Goal: Task Accomplishment & Management: Manage account settings

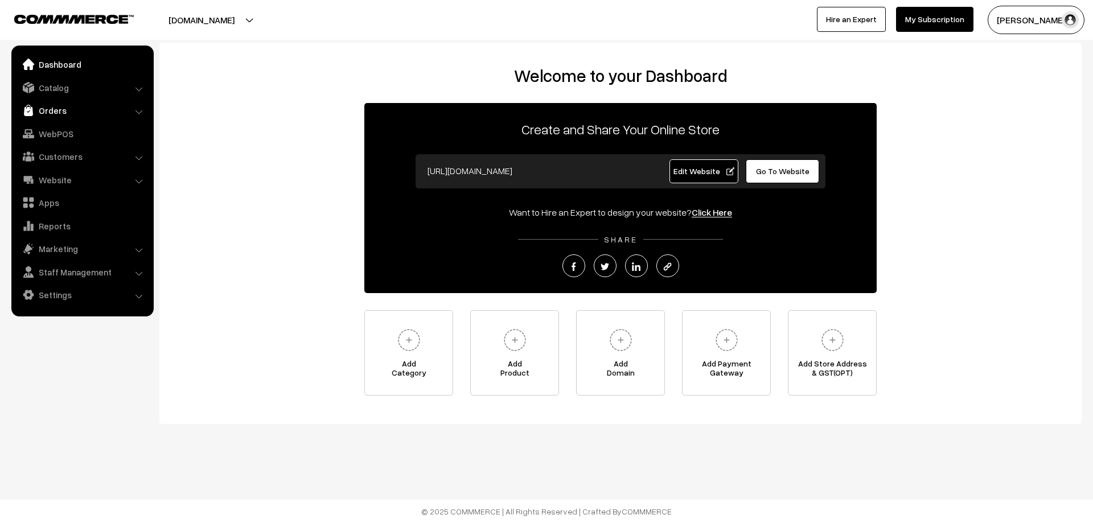
click at [56, 111] on link "Orders" at bounding box center [82, 110] width 136 height 21
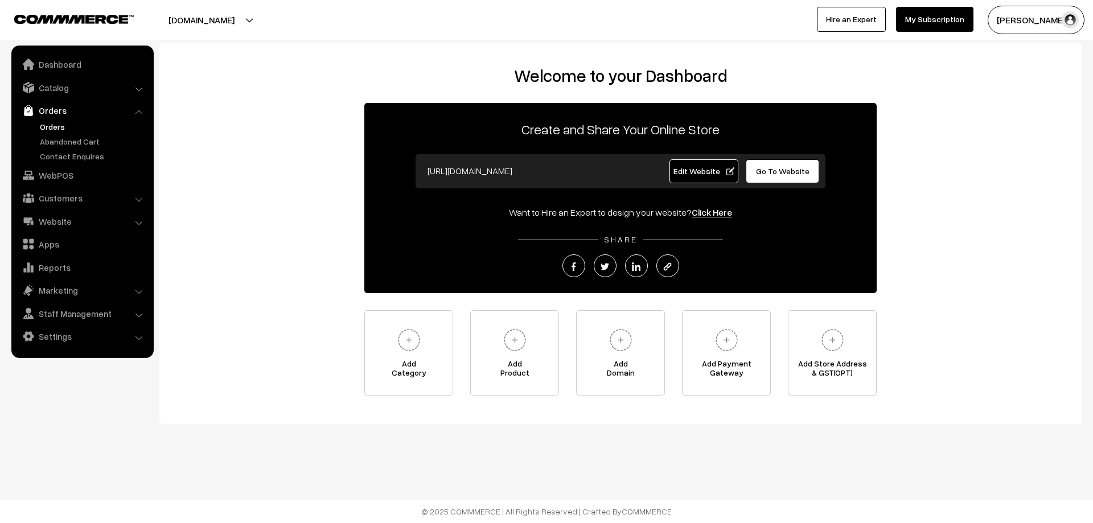
click at [67, 127] on link "Orders" at bounding box center [93, 127] width 113 height 12
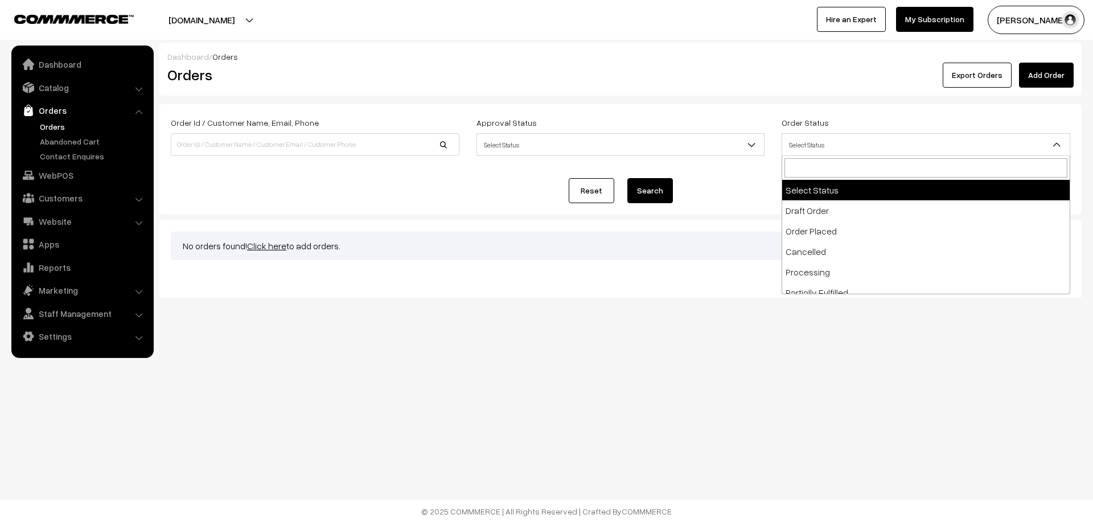
click at [812, 148] on span "Select Status" at bounding box center [926, 145] width 288 height 20
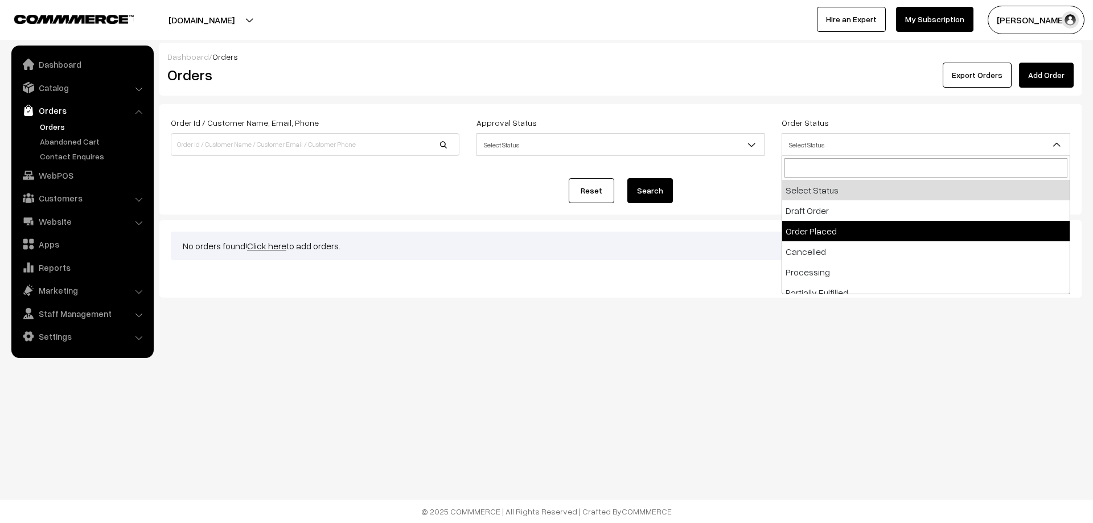
select select "2"
click at [822, 134] on span "Order Placed" at bounding box center [926, 144] width 289 height 23
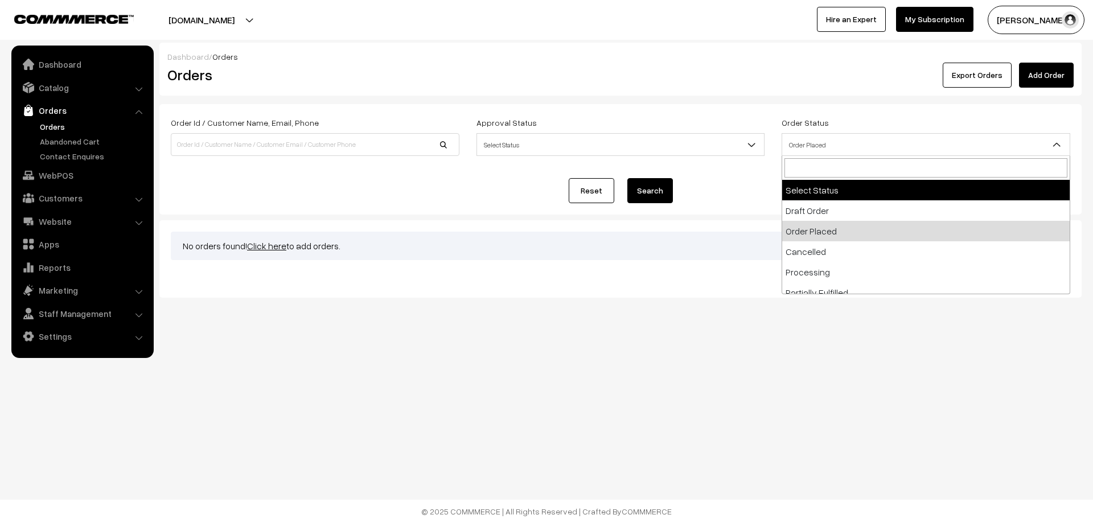
select select
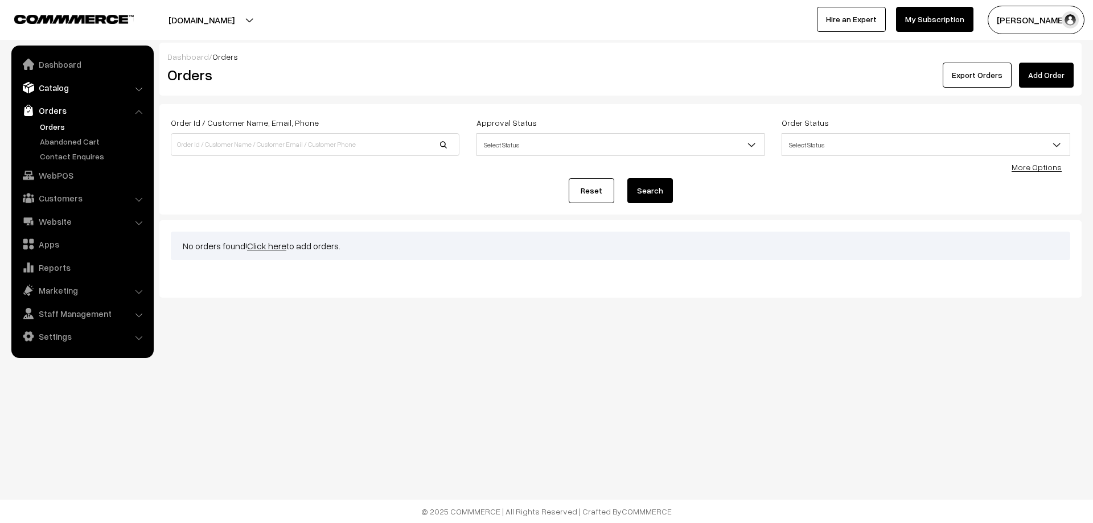
click at [67, 85] on link "Catalog" at bounding box center [82, 87] width 136 height 21
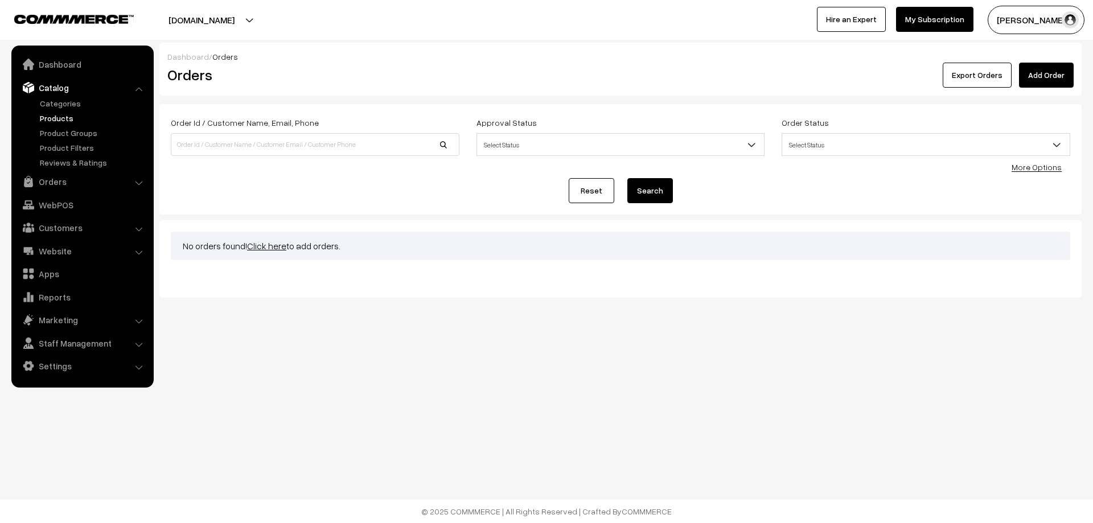
click at [58, 117] on link "Products" at bounding box center [93, 118] width 113 height 12
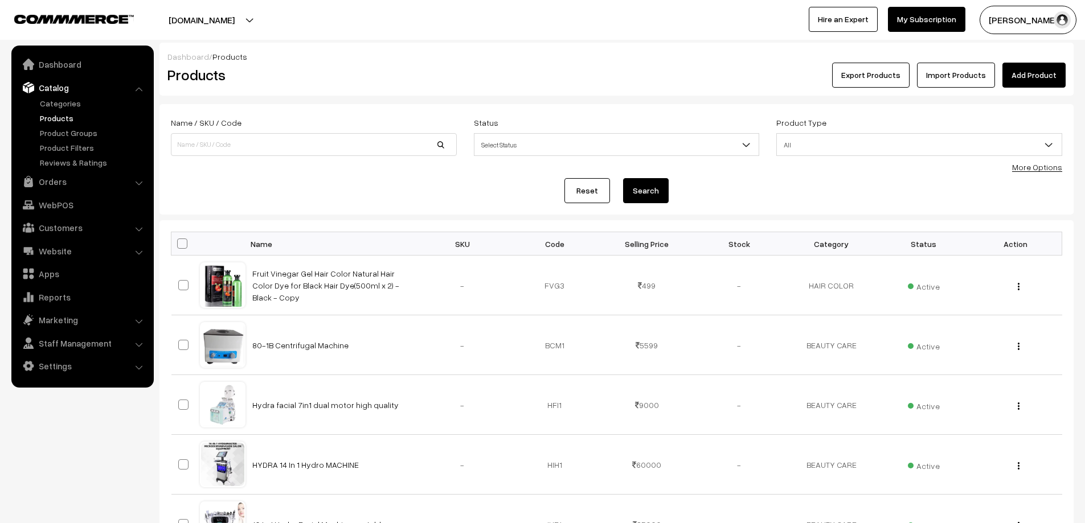
click at [72, 96] on link "Catalog" at bounding box center [82, 87] width 136 height 21
click at [70, 106] on link "Categories" at bounding box center [93, 103] width 113 height 12
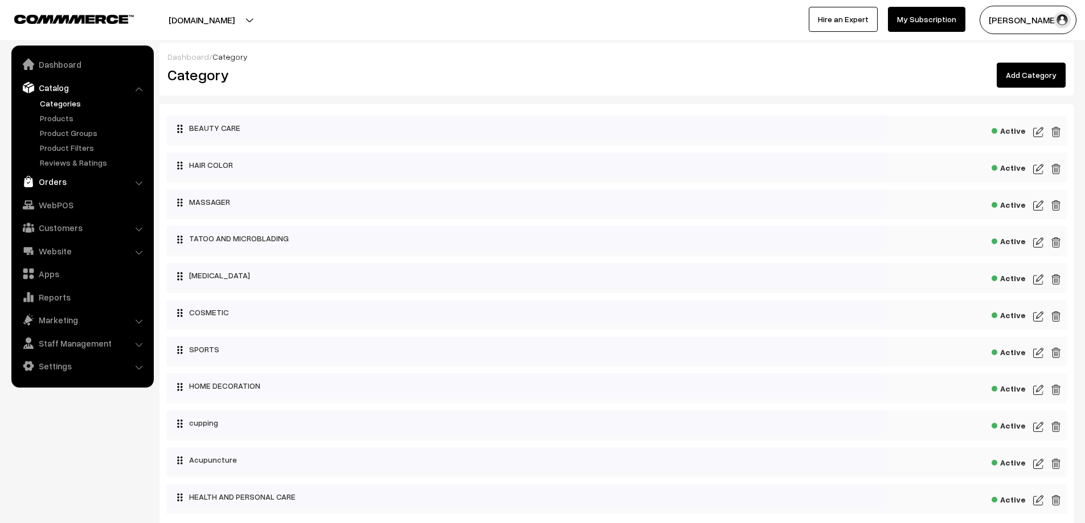
click at [56, 178] on link "Orders" at bounding box center [82, 181] width 136 height 21
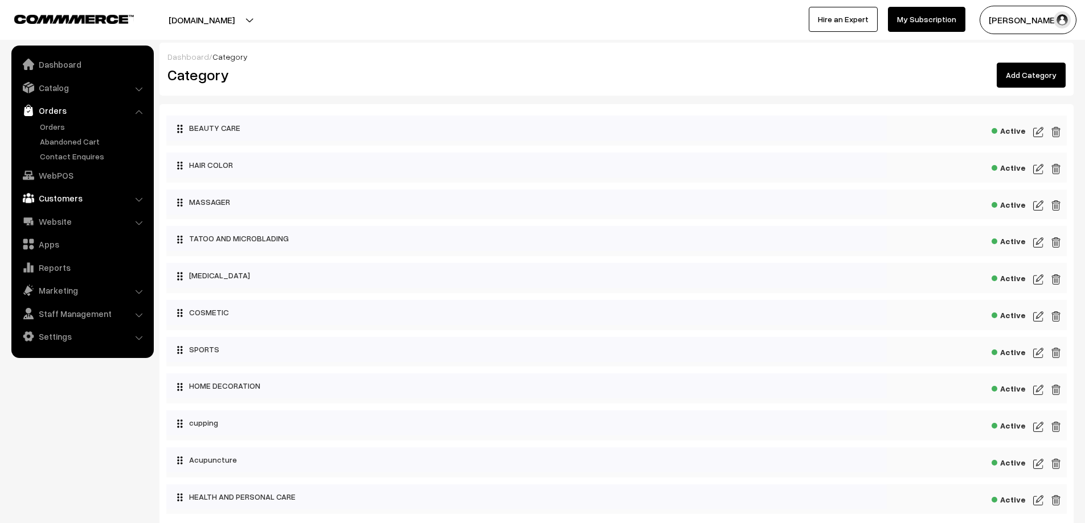
click at [87, 199] on link "Customers" at bounding box center [82, 198] width 136 height 21
click at [77, 173] on link "Customers" at bounding box center [93, 173] width 113 height 12
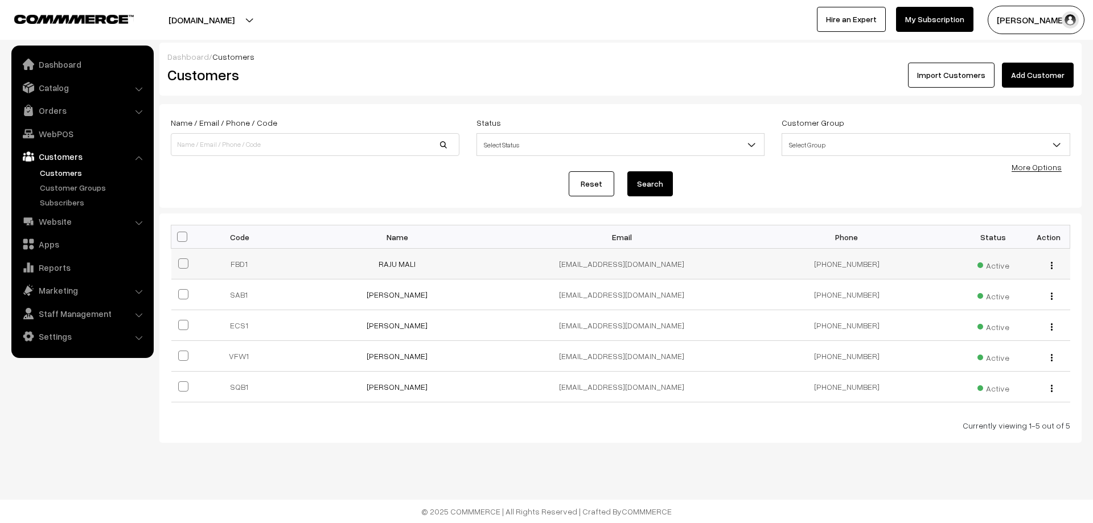
click at [183, 294] on span at bounding box center [183, 294] width 10 height 10
click at [180, 291] on input "checkbox" at bounding box center [176, 287] width 7 height 7
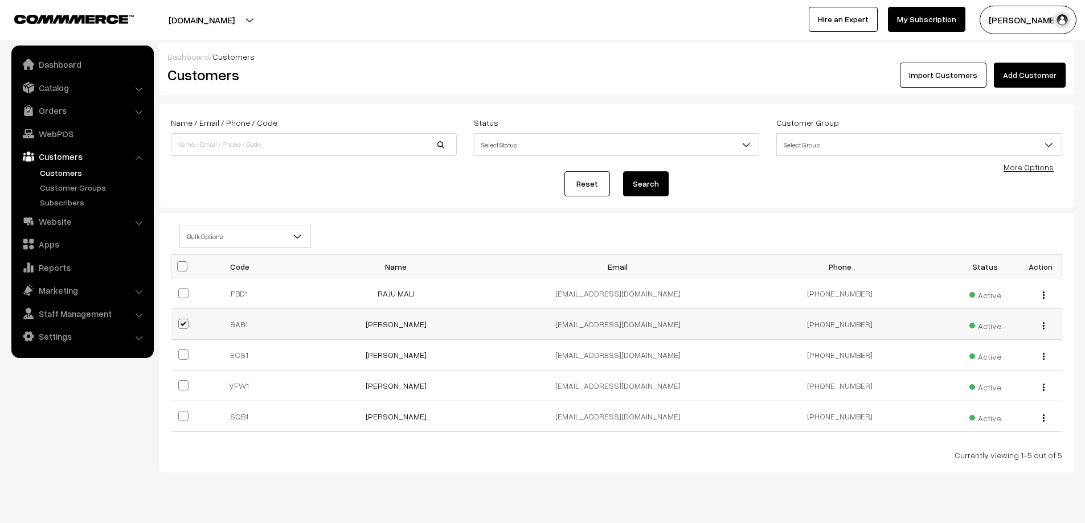
click at [179, 325] on span at bounding box center [183, 324] width 10 height 10
click at [179, 321] on input "checkbox" at bounding box center [176, 316] width 7 height 7
checkbox input "false"
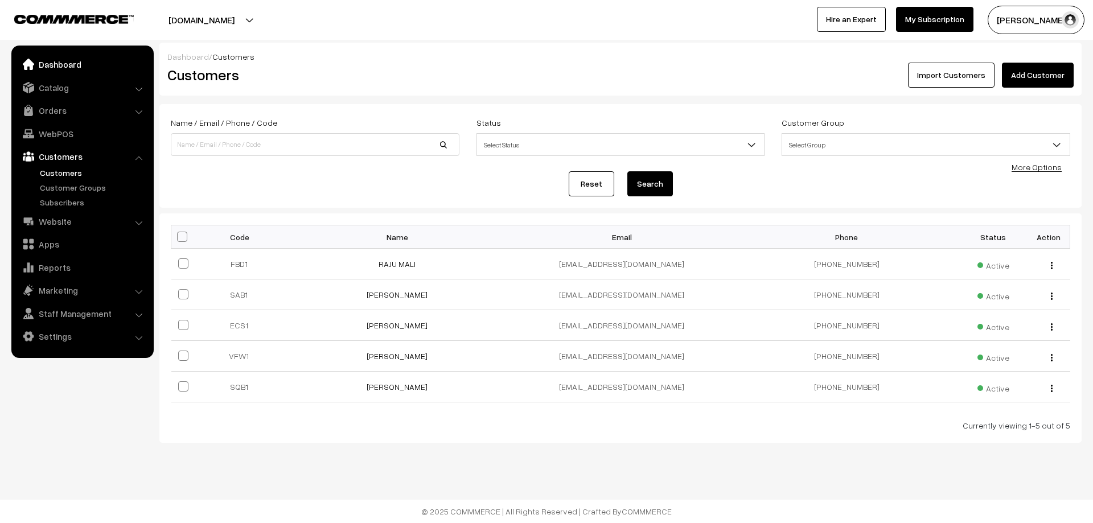
click at [54, 67] on link "Dashboard" at bounding box center [82, 64] width 136 height 21
